Goal: Task Accomplishment & Management: Contribute content

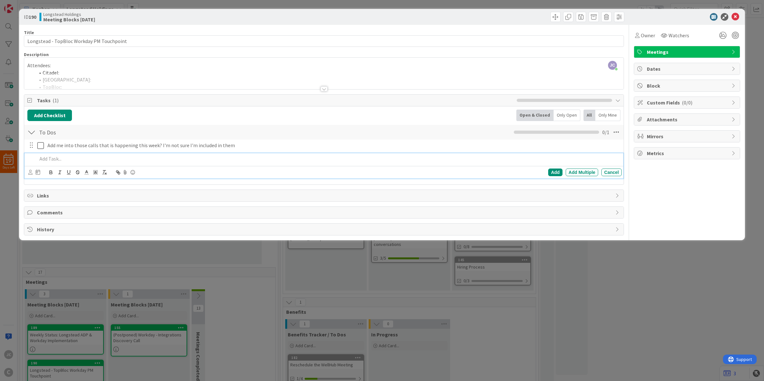
scroll to position [58, 0]
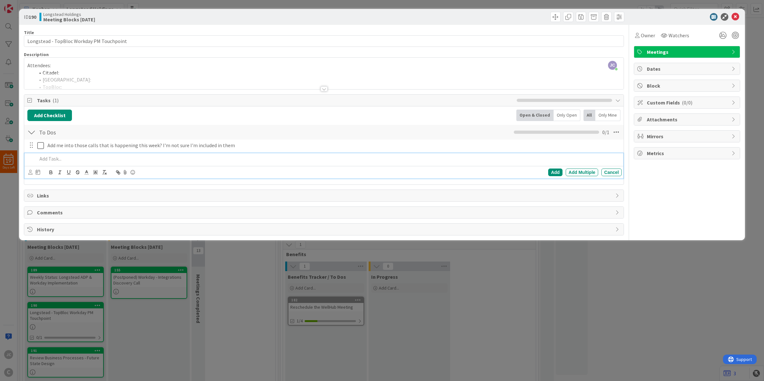
click at [641, 314] on div "ID 190 Longstead Holdings Meeting Blocks [DATE] Title 41 / 128 Longstead - TopB…" at bounding box center [382, 190] width 764 height 381
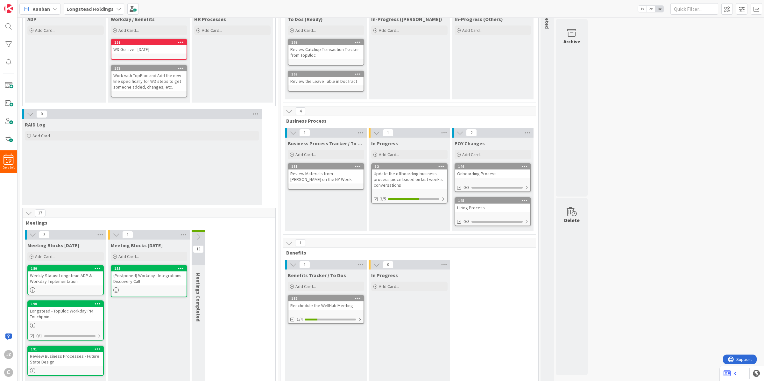
scroll to position [67, 0]
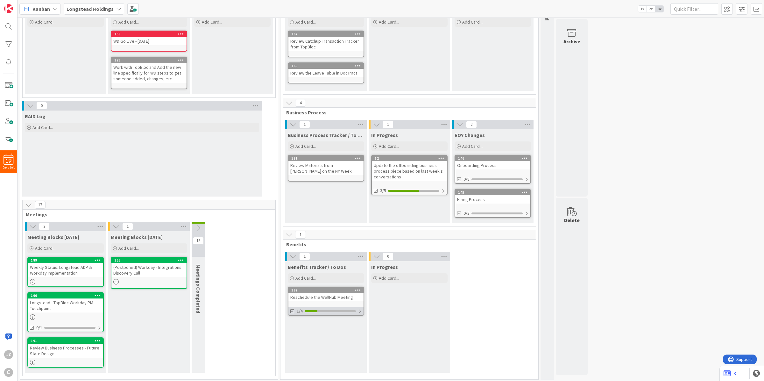
click at [361, 312] on div at bounding box center [360, 310] width 4 height 5
click at [340, 333] on div "Get availability from Marisa" at bounding box center [329, 333] width 64 height 5
click at [291, 333] on icon at bounding box center [292, 334] width 5 height 5
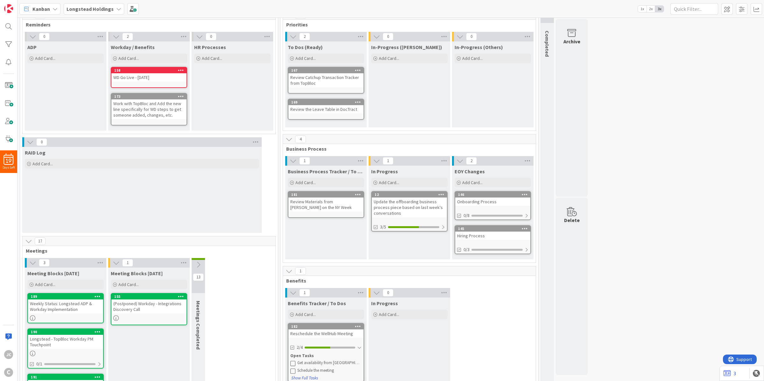
scroll to position [0, 0]
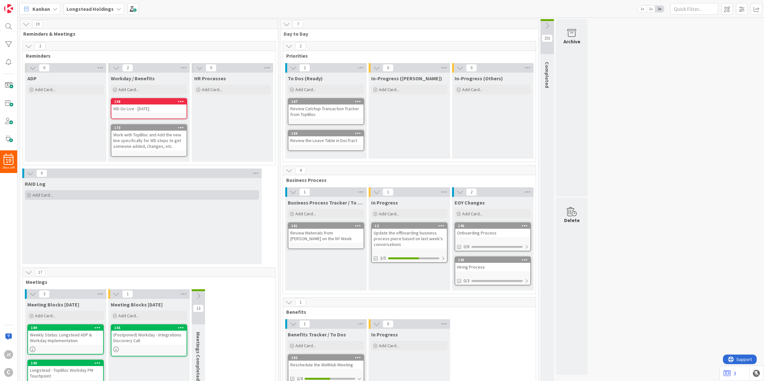
click at [40, 198] on div "Add Card..." at bounding box center [142, 195] width 234 height 10
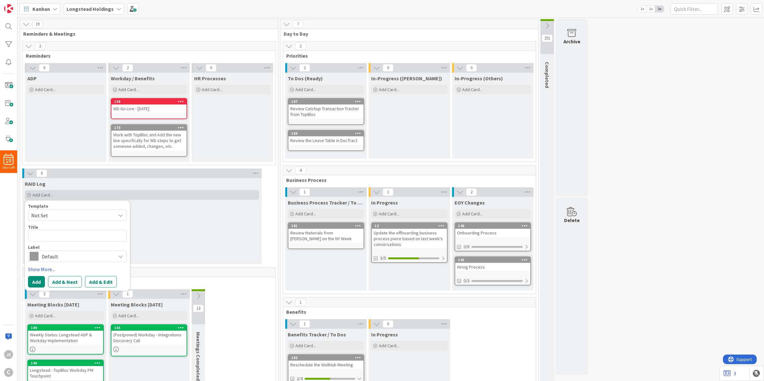
type textarea "x"
type textarea "U"
type textarea "x"
type textarea "Up"
type textarea "x"
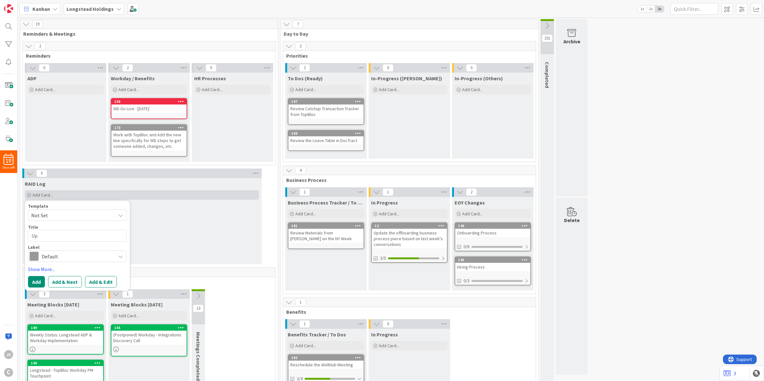
type textarea "Upd"
type textarea "x"
type textarea "Upda"
type textarea "x"
type textarea "Updat"
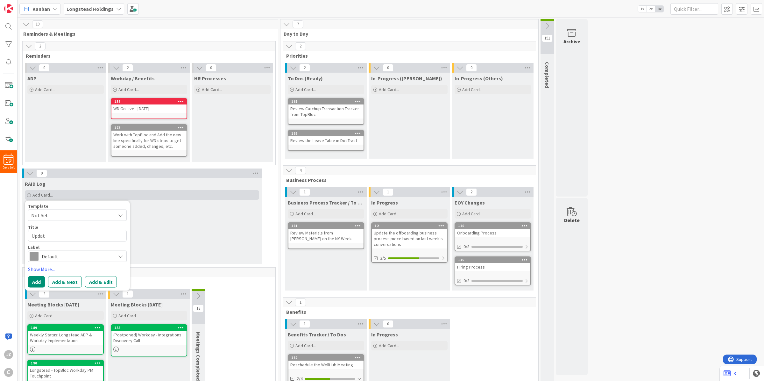
type textarea "x"
type textarea "Update"
type textarea "x"
type textarea "Update Em"
type textarea "x"
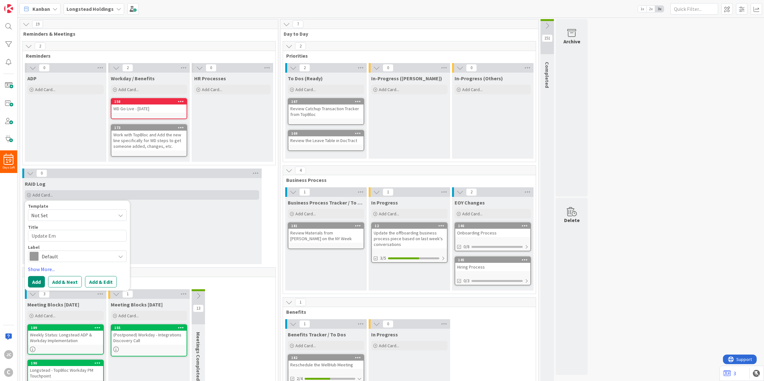
type textarea "Update Em,"
type textarea "x"
type textarea "Update Em,p"
type textarea "x"
type textarea "Update Em,"
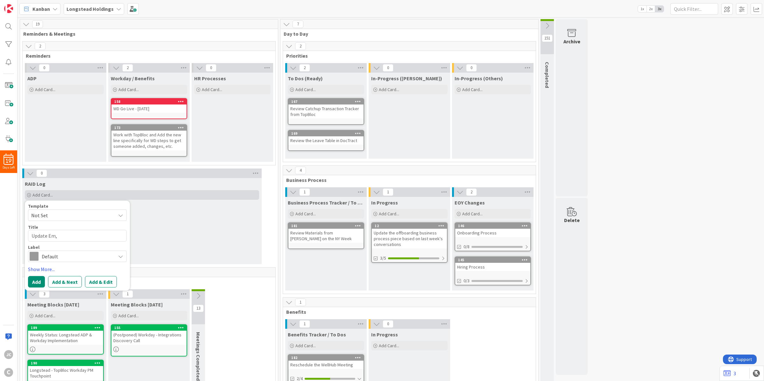
type textarea "x"
type textarea "Update Em"
type textarea "x"
type textarea "Update Emp"
type textarea "x"
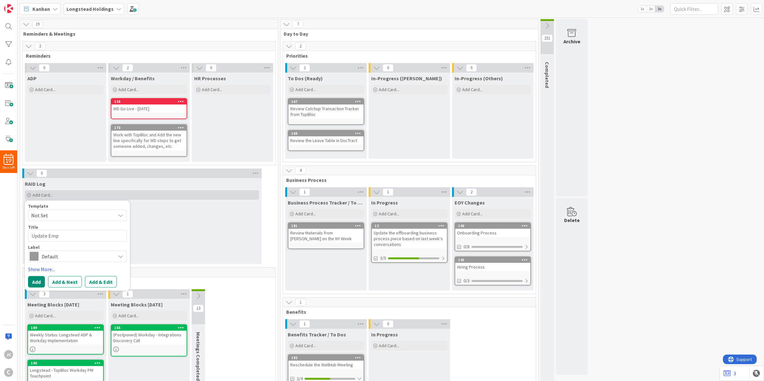
type textarea "Update Empl"
type textarea "x"
type textarea "Update Emplo"
type textarea "x"
type textarea "Update Employ"
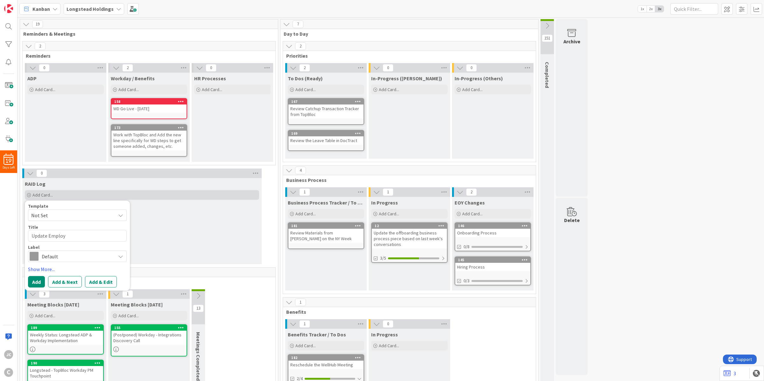
type textarea "x"
type textarea "Update Employe"
type textarea "x"
type textarea "Update Employ"
type textarea "x"
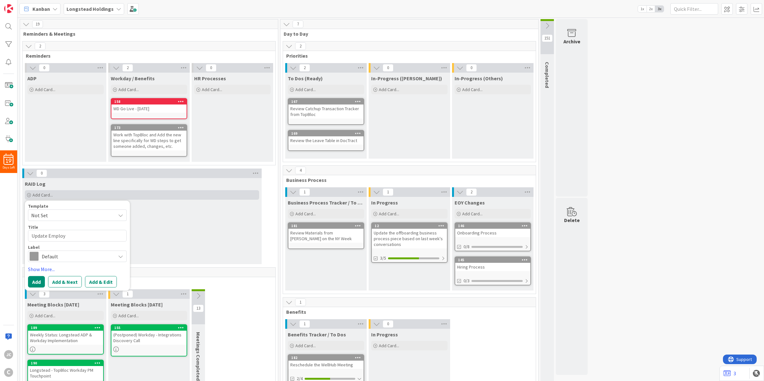
type textarea "Update Employm"
type textarea "x"
type textarea "Update Employme"
type textarea "x"
type textarea "Update Employmen"
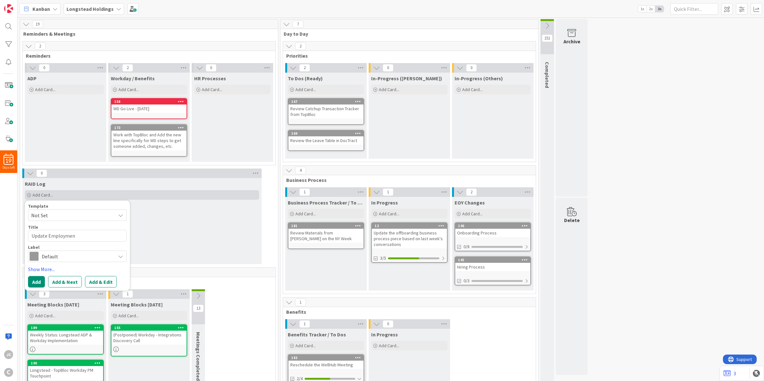
type textarea "x"
type textarea "Update Employment"
type textarea "x"
type textarea "Update Employment"
type textarea "x"
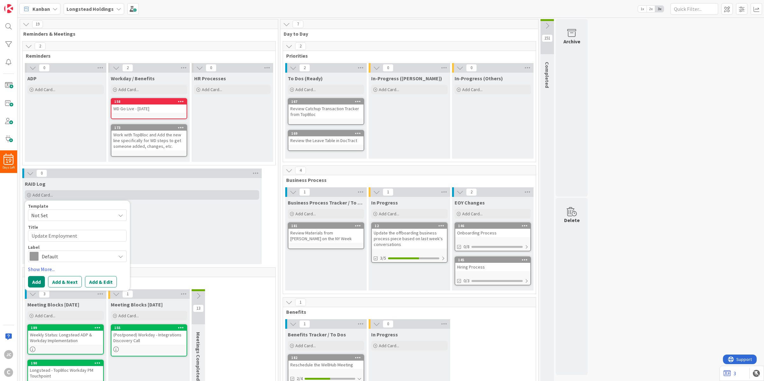
type textarea "Update Employment L"
type textarea "x"
type textarea "Update Employment La"
type textarea "x"
type textarea "Update Employment Law"
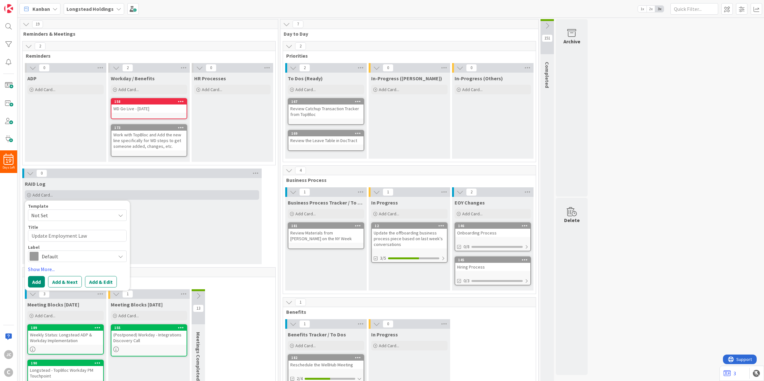
type textarea "x"
type textarea "Update Employment Law"
type textarea "x"
type textarea "Update Employment Law )"
type textarea "x"
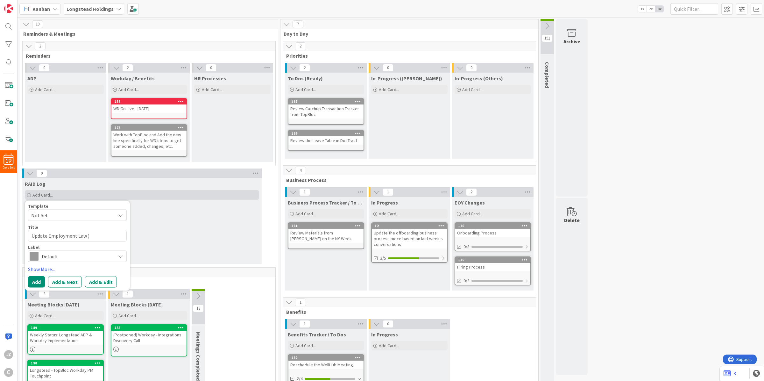
type textarea "Update Employment Law"
type textarea "x"
type textarea "Update Employment Law ("
type textarea "x"
type textarea "Update Employment Law (J"
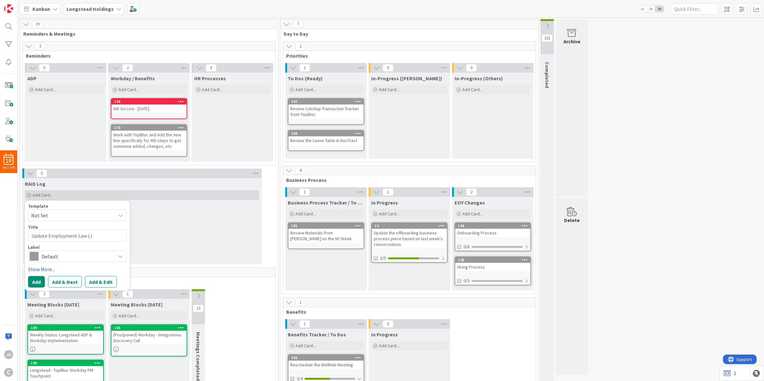
type textarea "x"
type textarea "Update Employment Law (Jo"
type textarea "x"
type textarea "Update Employment Law (Jon"
type textarea "x"
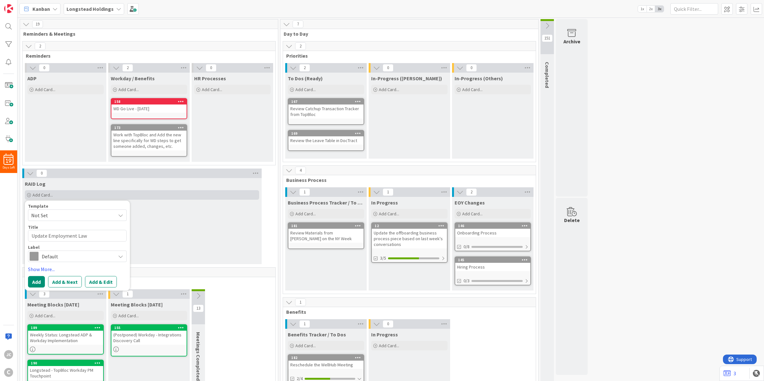
type textarea "Update Employment Law (Jone"
type textarea "x"
type textarea "Update Employment Law (Jones"
type textarea "x"
type textarea "Update Employment Law (Jones"
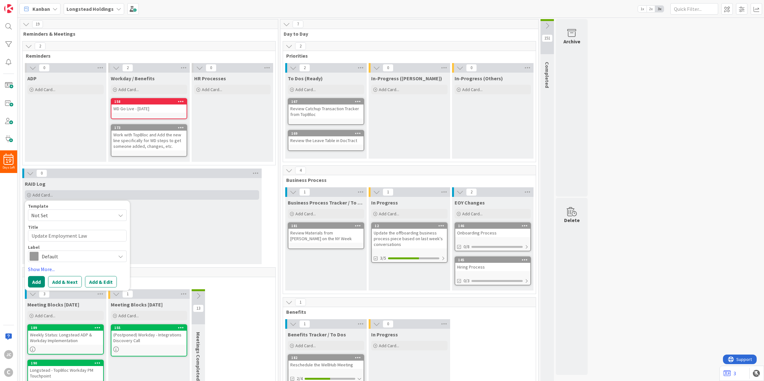
type textarea "x"
type textarea "Update Employment Law (Jones D"
type textarea "x"
type textarea "Update Employment Law (Jones Da"
type textarea "x"
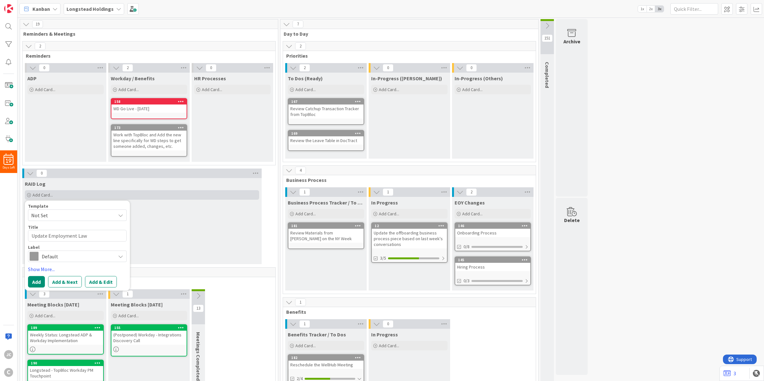
type textarea "Update Employment Law (Jones Day"
type textarea "x"
type textarea "Update Employment Law (Jones Day)"
type textarea "x"
type textarea "Update Employment Law (Jones Day)"
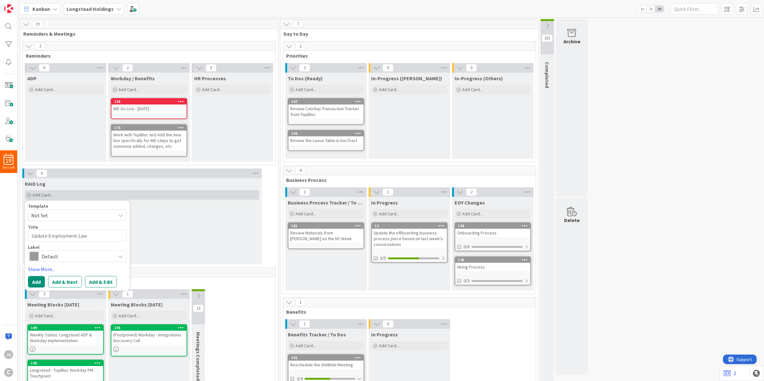
type textarea "x"
type textarea "Update Employment Law (Jones Day) a"
type textarea "x"
type textarea "Update Employment Law (Jones Day) an"
type textarea "x"
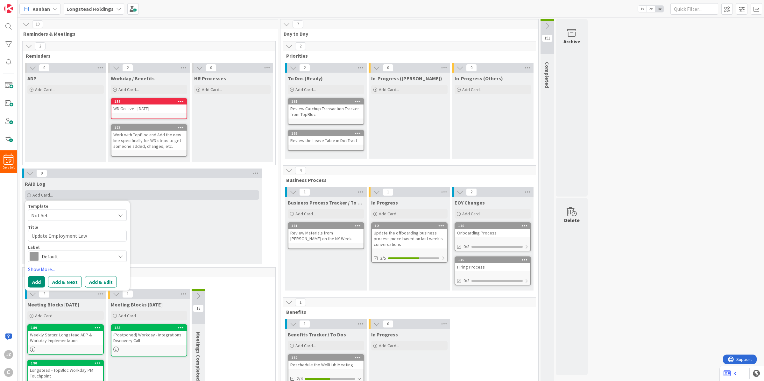
type textarea "Update Employment Law (Jones Day) and"
type textarea "x"
type textarea "Update Employment Law (Jones Day) and"
type textarea "x"
type textarea "Update Employment Law (Jones Day) and i"
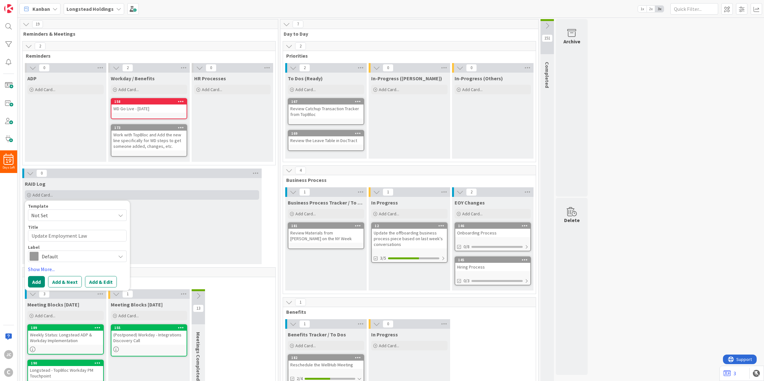
type textarea "x"
type textarea "Update Employment Law (Jones Day) and if"
type textarea "x"
type textarea "Update Employment Law (Jones Day) and if"
type textarea "x"
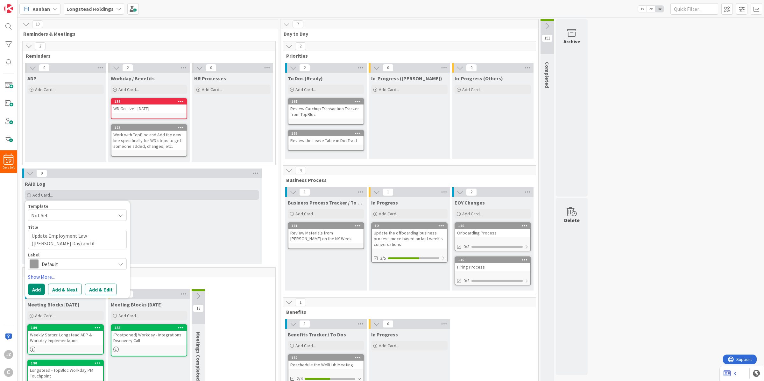
type textarea "Update Employment Law (Jones Day) and if w"
type textarea "x"
type textarea "Update Employment Law (Jones Day) and if we"
type textarea "x"
type textarea "Update Employment Law (Jones Day) and if we"
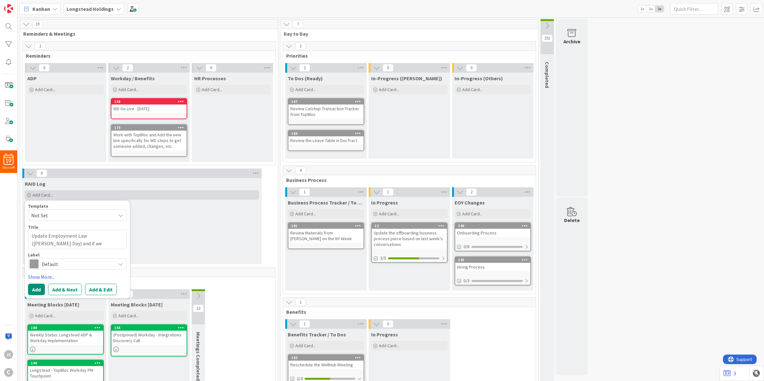
type textarea "x"
type textarea "Update Employment Law (Jones Day) and if we n"
type textarea "x"
type textarea "Update Employment Law (Jones Day) and if we ne"
type textarea "x"
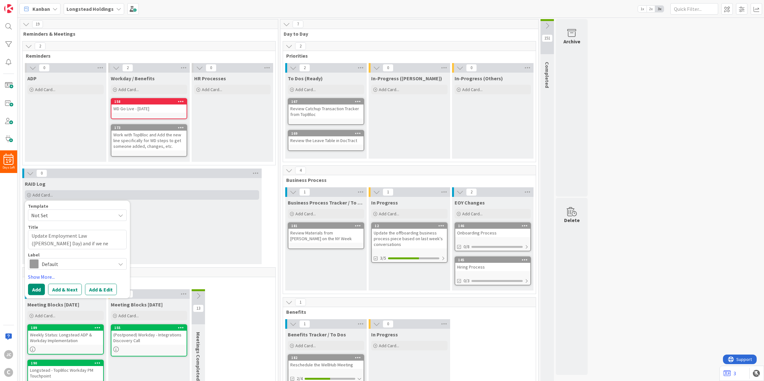
type textarea "Update Employment Law (Jones Day) and if we nee"
type textarea "x"
type textarea "Update Employment Law (Jones Day) and if we need"
type textarea "x"
type textarea "Update Employment Law (Jones Day) and if we need"
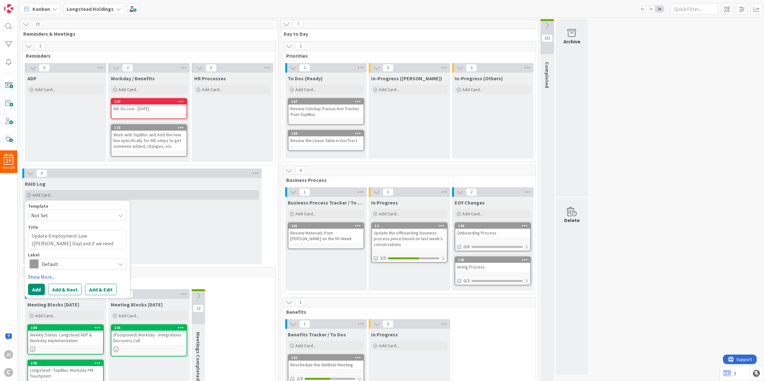
type textarea "x"
type textarea "Update Employment Law (Jones Day) and if we need c"
type textarea "x"
type textarea "Update Employment Law (Jones Day) and if we need co"
type textarea "x"
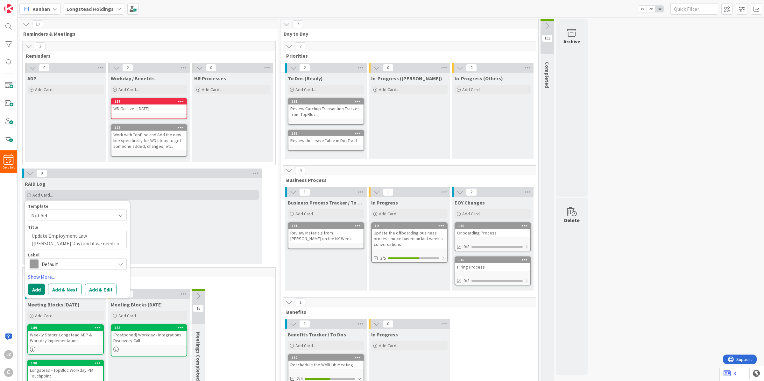
type textarea "Update Employment Law (Jones Day) and if we need con"
type textarea "x"
type textarea "Update Employment Law (Jones Day) and if we need cont"
type textarea "x"
type textarea "Update Employment Law (Jones Day) and if we need contra"
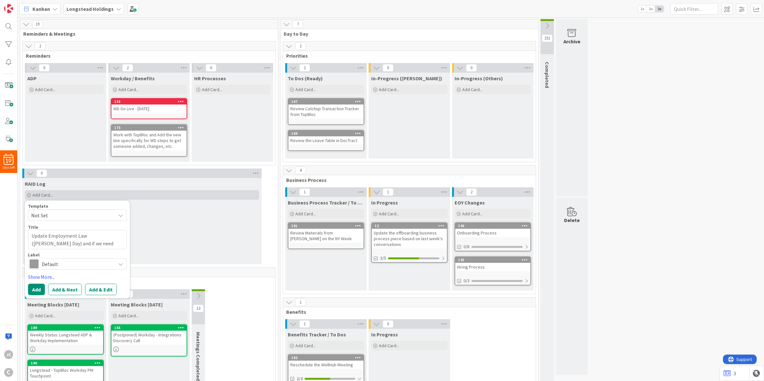
type textarea "x"
type textarea "Update Employment Law (Jones Day) and if we need contrac"
type textarea "x"
type textarea "Update Employment Law (Jones Day) and if we need contract"
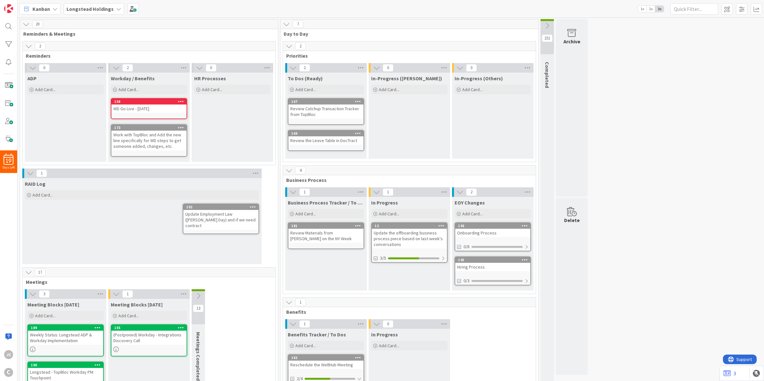
click at [95, 223] on div "RAID Log Add Card... Template Not Set Title 0 / 128 Label Default Show More... …" at bounding box center [141, 221] width 239 height 86
